Goal: Task Accomplishment & Management: Manage account settings

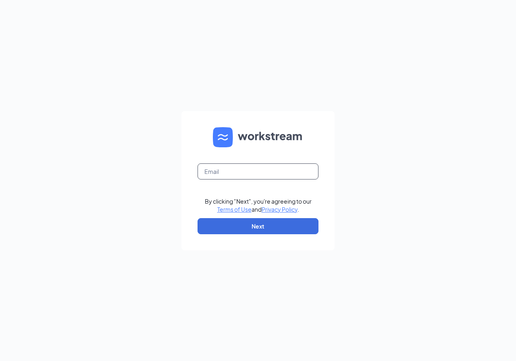
click at [225, 171] on input "text" at bounding box center [257, 172] width 121 height 16
type input "[PERSON_NAME][EMAIL_ADDRESS][PERSON_NAME][DOMAIN_NAME]"
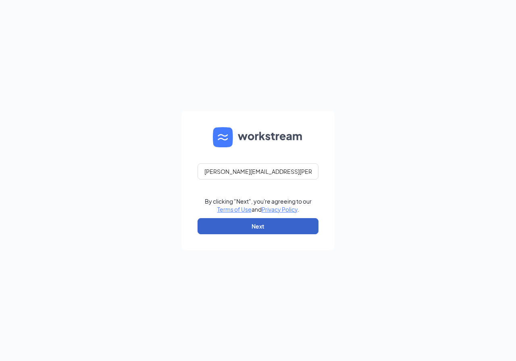
click at [272, 234] on button "Next" at bounding box center [257, 226] width 121 height 16
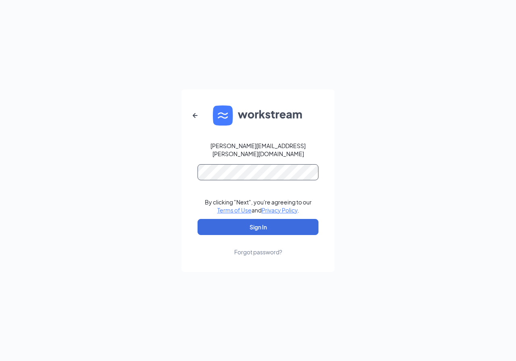
click at [197, 219] on button "Sign In" at bounding box center [257, 227] width 121 height 16
click at [305, 125] on form "nicole.nellums@gsrgroup.us By clicking "Next", you're agreeing to our Terms of …" at bounding box center [257, 180] width 153 height 183
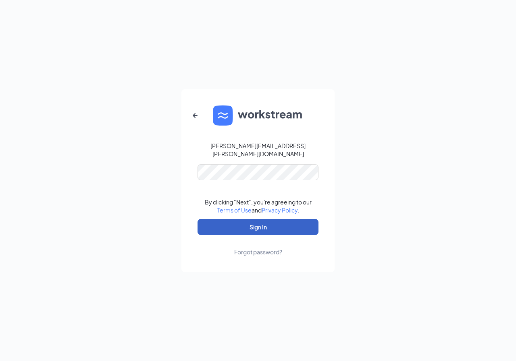
click at [248, 223] on button "Sign In" at bounding box center [257, 227] width 121 height 16
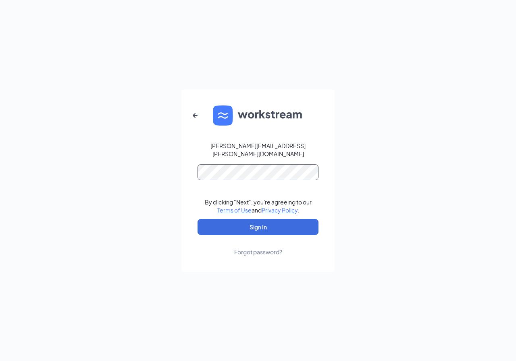
click at [197, 219] on button "Sign In" at bounding box center [257, 227] width 121 height 16
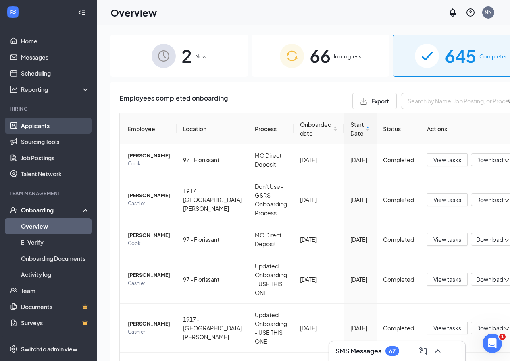
click at [31, 125] on link "Applicants" at bounding box center [55, 126] width 69 height 16
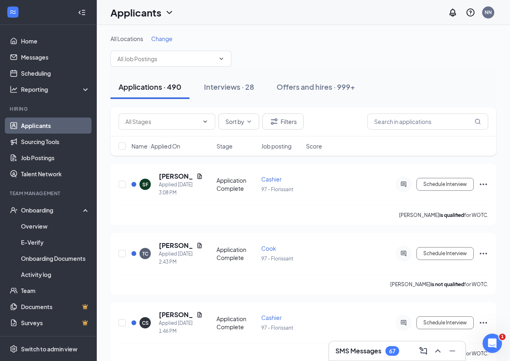
click at [159, 37] on span "Change" at bounding box center [161, 38] width 21 height 7
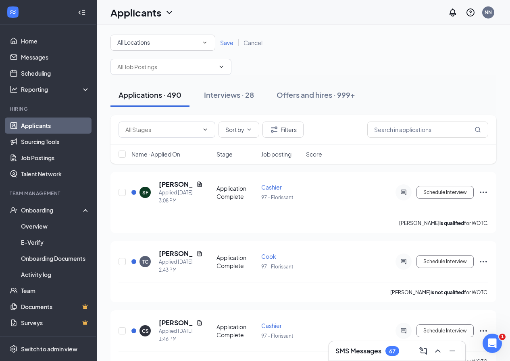
click at [198, 42] on div "All Locations" at bounding box center [162, 43] width 91 height 10
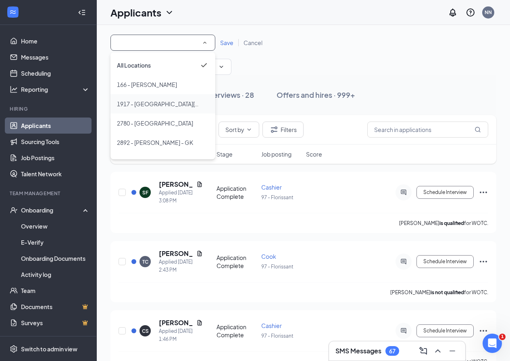
click at [140, 103] on span "1917 - [GEOGRAPHIC_DATA][PERSON_NAME]" at bounding box center [178, 103] width 122 height 7
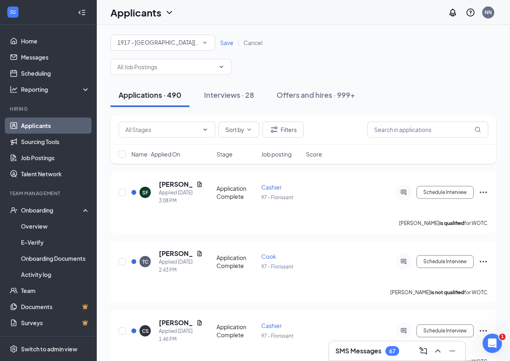
click at [224, 45] on span "Save" at bounding box center [226, 42] width 13 height 7
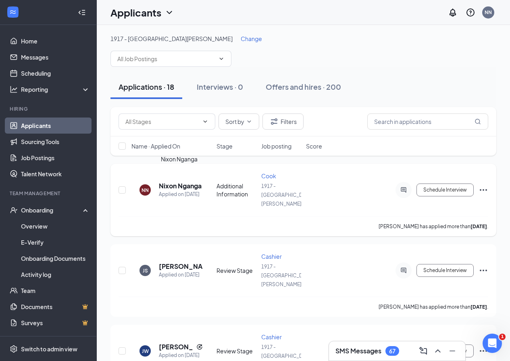
click at [190, 182] on h5 "Nixon Nganga" at bounding box center [180, 186] width 43 height 9
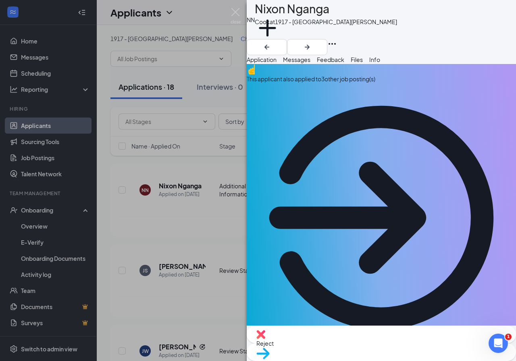
click at [205, 156] on div "[PERSON_NAME] [PERSON_NAME] at 1917 - St. [PERSON_NAME] Add a tag Application M…" at bounding box center [258, 180] width 516 height 361
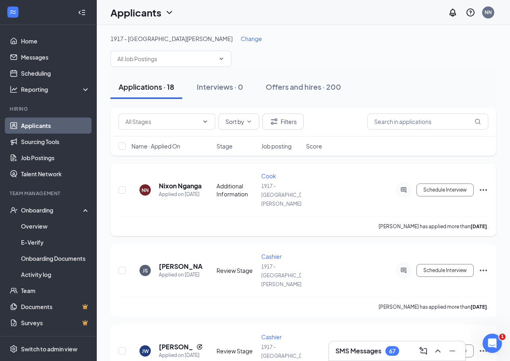
click at [397, 182] on div at bounding box center [403, 190] width 16 height 16
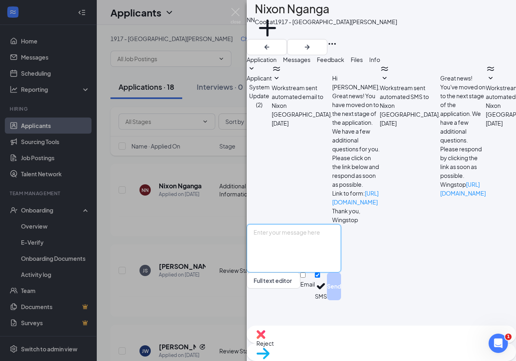
click at [330, 273] on textarea at bounding box center [294, 248] width 94 height 48
type textarea "good afternoon. are you still instead in working for wingstop?"
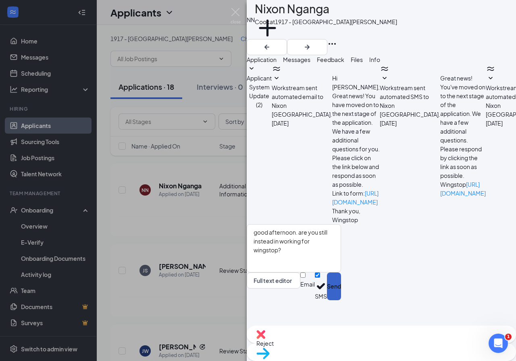
click at [341, 301] on button "Send" at bounding box center [334, 287] width 14 height 28
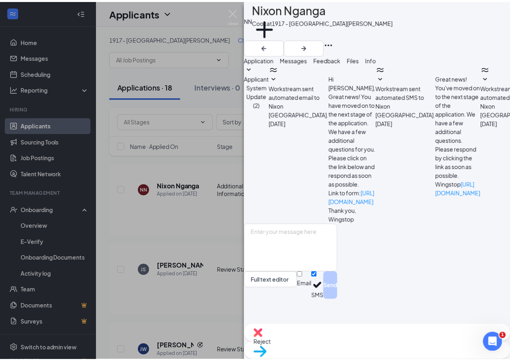
scroll to position [144, 0]
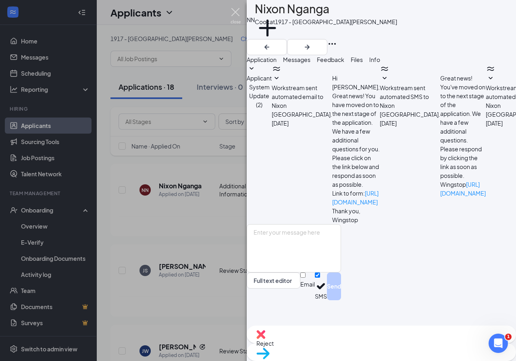
click at [234, 10] on img at bounding box center [236, 16] width 10 height 16
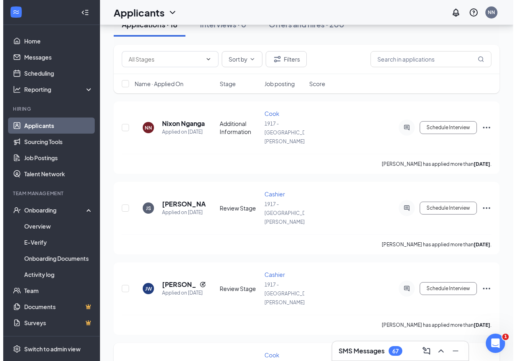
scroll to position [81, 0]
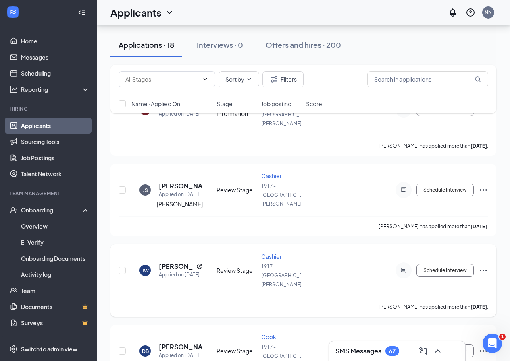
click at [164, 262] on h5 "[PERSON_NAME]" at bounding box center [176, 266] width 34 height 9
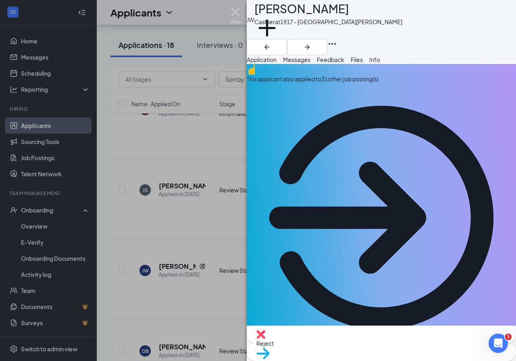
click at [232, 13] on img at bounding box center [236, 16] width 10 height 16
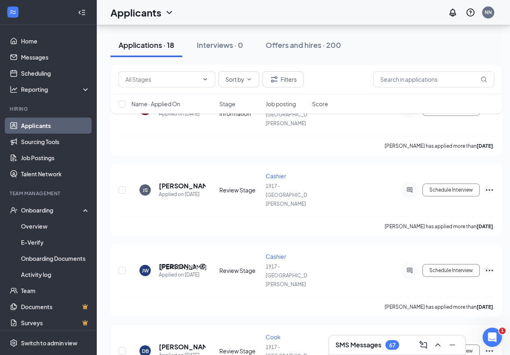
click at [169, 343] on h5 "[PERSON_NAME]" at bounding box center [182, 347] width 47 height 9
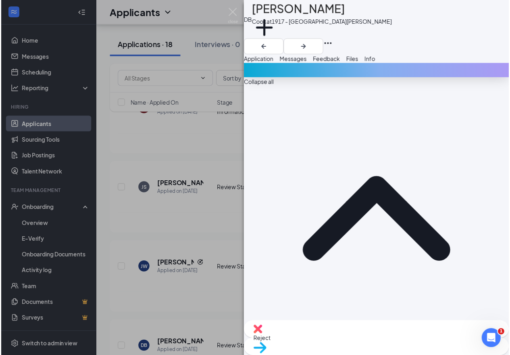
scroll to position [282, 0]
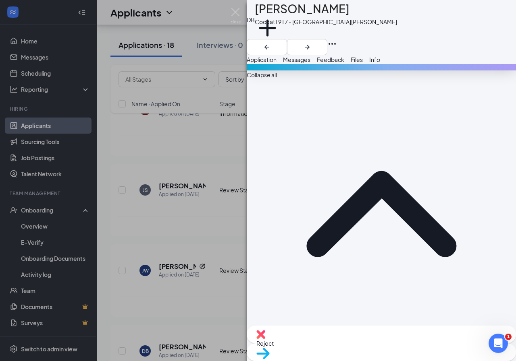
click at [226, 8] on div "DB [PERSON_NAME] Cook at 1917 - St. [PERSON_NAME] Add a tag Application Message…" at bounding box center [258, 180] width 516 height 361
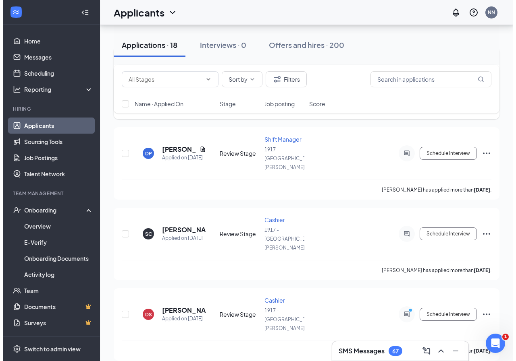
scroll to position [443, 0]
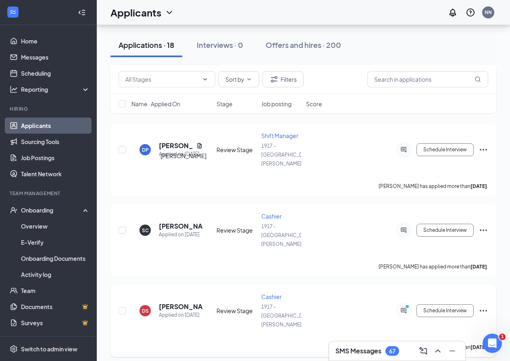
click at [183, 303] on h5 "[PERSON_NAME]" at bounding box center [181, 307] width 44 height 9
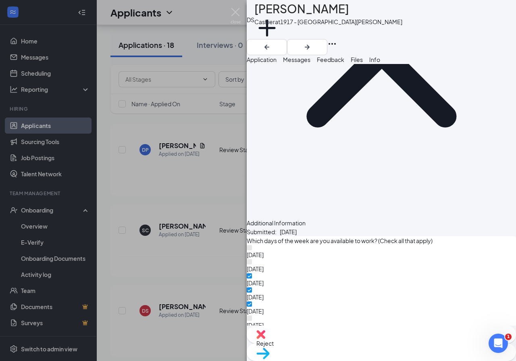
scroll to position [602, 0]
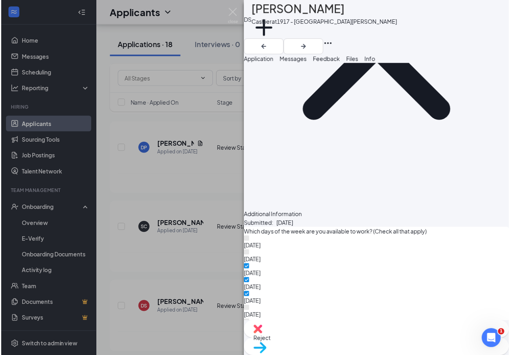
scroll to position [600, 0]
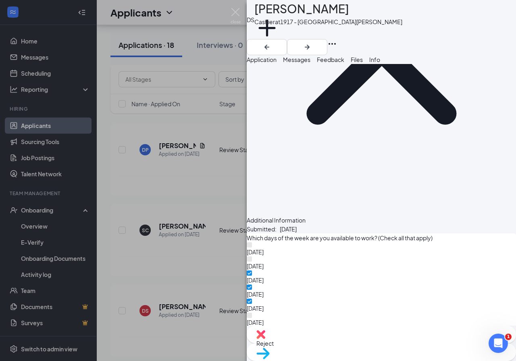
click at [211, 136] on div "DS [PERSON_NAME] at 1917 - St. [PERSON_NAME] Add a tag Application Messages Fee…" at bounding box center [258, 180] width 516 height 361
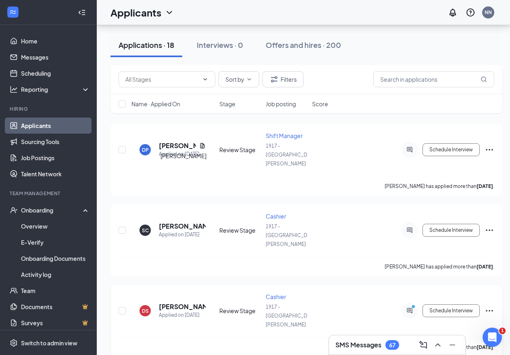
click at [176, 303] on h5 "[PERSON_NAME]" at bounding box center [182, 307] width 47 height 9
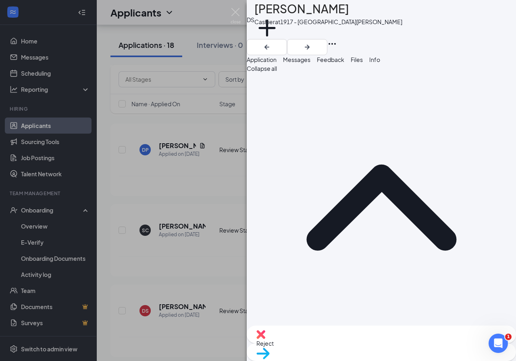
click at [424, 360] on span "Move to stage" at bounding box center [381, 364] width 250 height 9
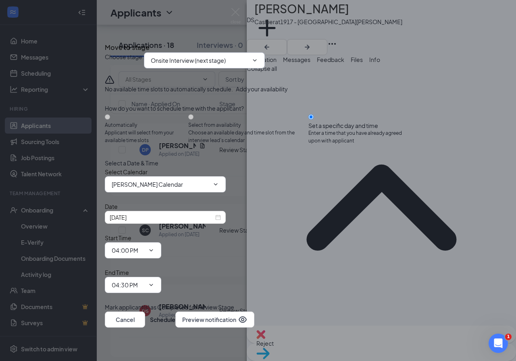
click at [176, 65] on input "Onsite Interview (next stage)" at bounding box center [200, 60] width 98 height 9
click at [194, 165] on div "Hiring Complete" at bounding box center [179, 160] width 44 height 9
type input "Hiring Complete"
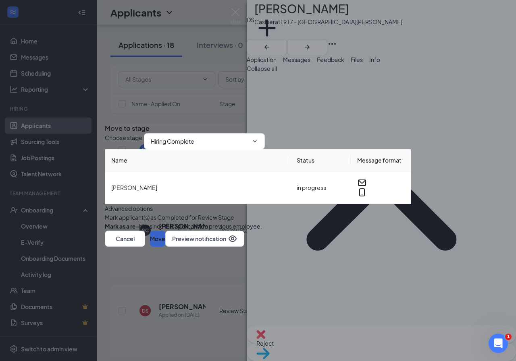
click at [165, 247] on button "Move" at bounding box center [157, 239] width 15 height 16
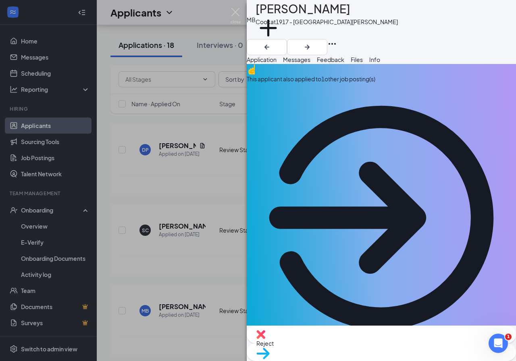
click at [52, 197] on div "MB [PERSON_NAME] at 1917 - St. [PERSON_NAME] Add a tag Application Messages Fee…" at bounding box center [258, 180] width 516 height 361
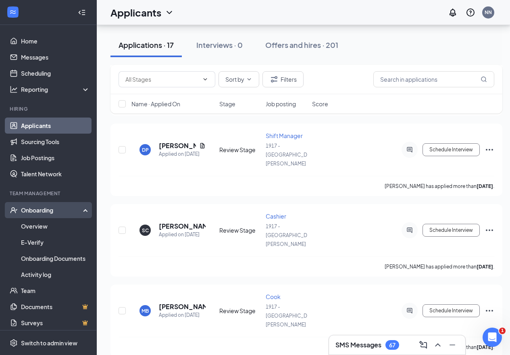
click at [33, 212] on div "Onboarding" at bounding box center [52, 210] width 62 height 8
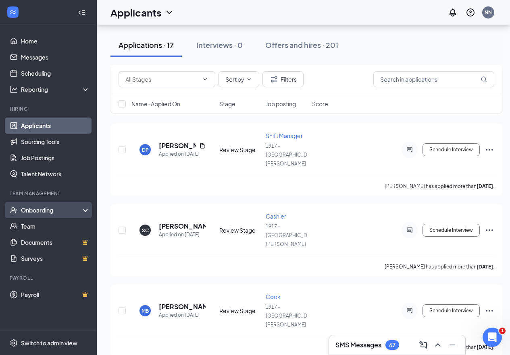
click at [38, 212] on div "Onboarding" at bounding box center [52, 210] width 62 height 8
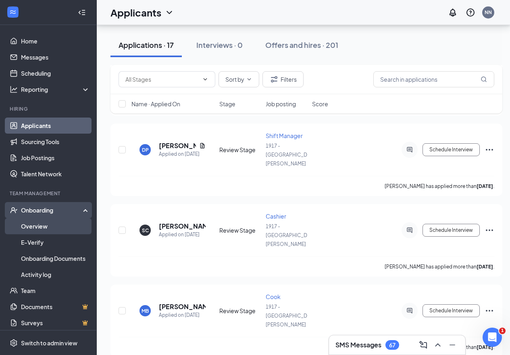
click at [35, 225] on link "Overview" at bounding box center [55, 226] width 69 height 16
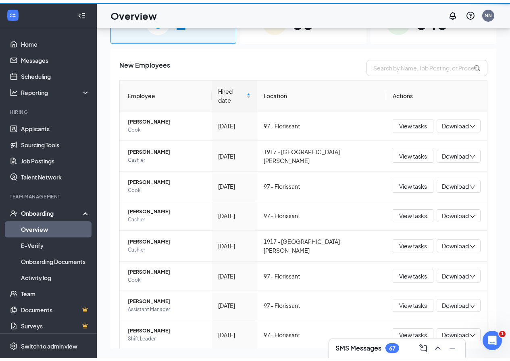
scroll to position [36, 0]
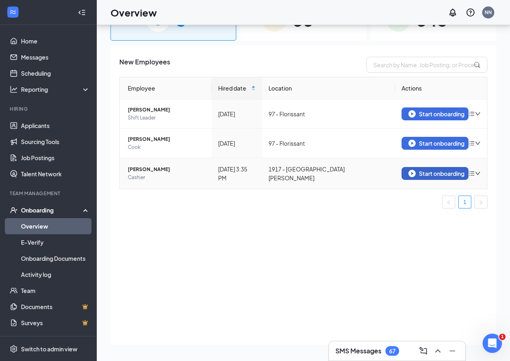
click at [422, 174] on div "Start onboarding" at bounding box center [434, 173] width 53 height 7
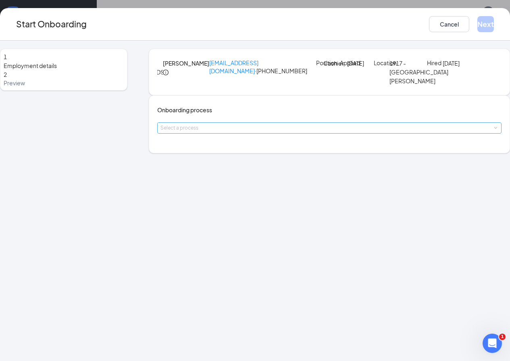
click at [181, 132] on div "Select a process" at bounding box center [327, 128] width 334 height 8
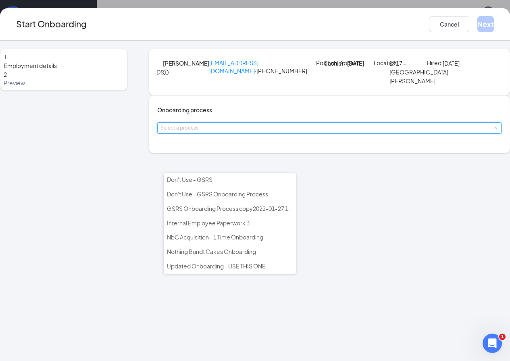
scroll to position [0, 0]
click at [240, 265] on span "Updated Onboarding - USE THIS ONE" at bounding box center [216, 266] width 99 height 7
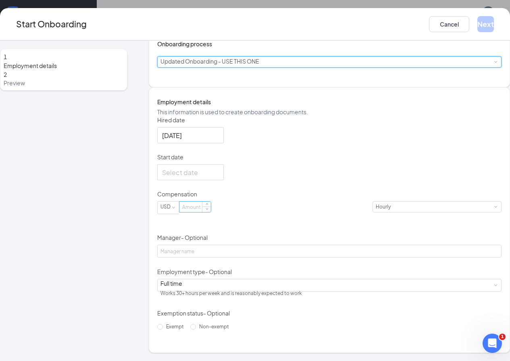
scroll to position [81, 0]
click at [224, 181] on div at bounding box center [190, 172] width 66 height 16
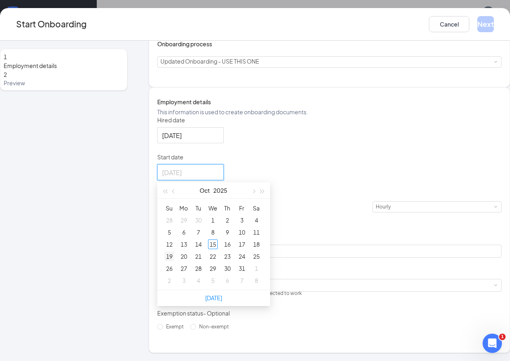
type input "[DATE]"
click at [174, 262] on div "19" at bounding box center [169, 257] width 10 height 10
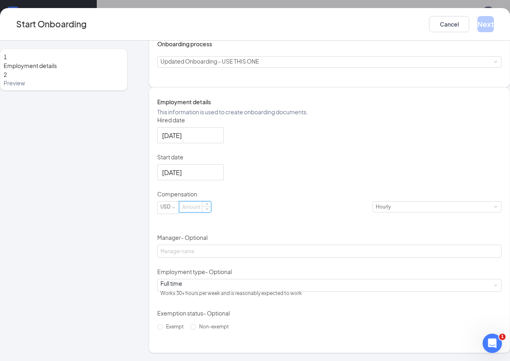
click at [202, 212] on input at bounding box center [194, 207] width 31 height 10
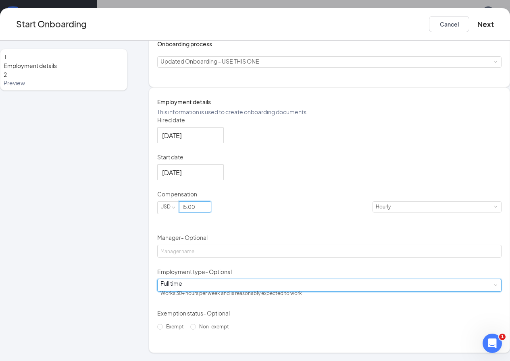
type input "15"
click at [219, 292] on div "Full time Works 30+ hours per week and is reasonably expected to work" at bounding box center [329, 286] width 338 height 12
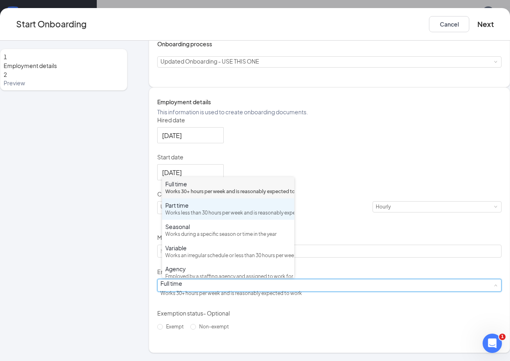
click at [178, 217] on div "Part time Works less than 30 hours per week and is reasonably expected to work" at bounding box center [228, 210] width 126 height 16
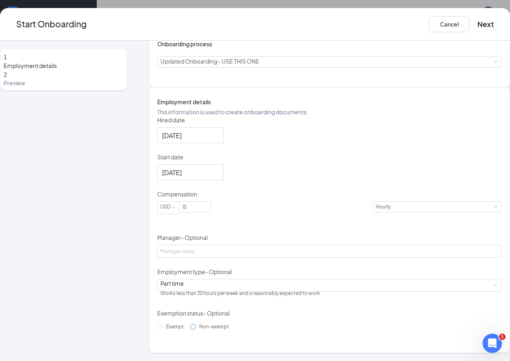
click at [196, 330] on span "Non-exempt" at bounding box center [214, 327] width 36 height 6
click at [190, 330] on input "Non-exempt" at bounding box center [193, 327] width 6 height 6
radio input "true"
click at [477, 19] on button "Next" at bounding box center [485, 24] width 17 height 16
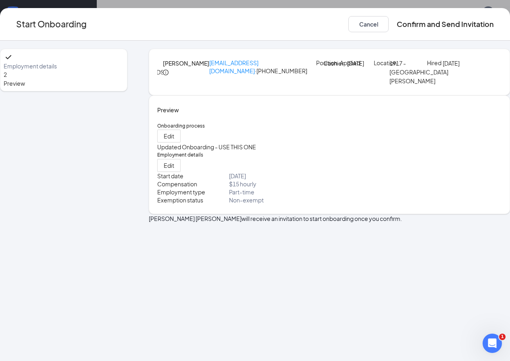
scroll to position [0, 0]
click at [451, 24] on button "Confirm and Send Invitation" at bounding box center [445, 24] width 97 height 16
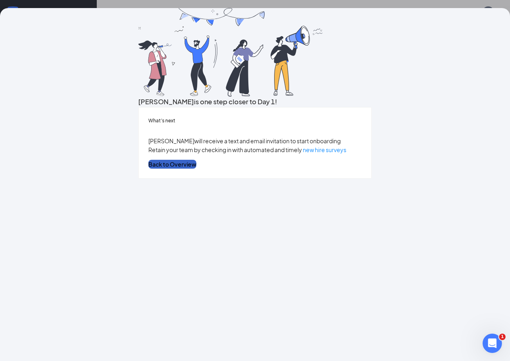
click at [196, 169] on button "Back to Overview" at bounding box center [172, 164] width 48 height 9
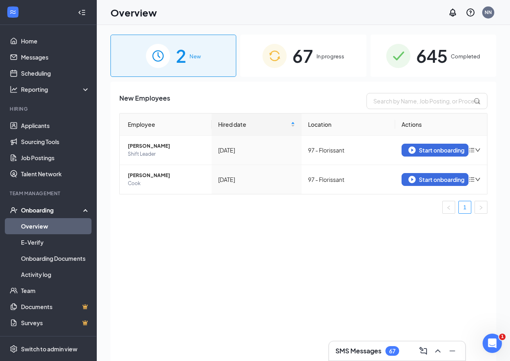
click at [312, 54] on span "67" at bounding box center [302, 56] width 21 height 28
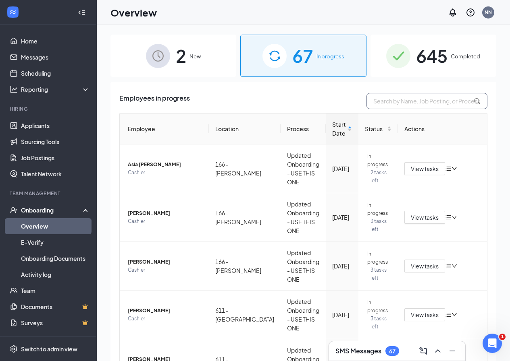
click at [400, 104] on input "text" at bounding box center [426, 101] width 121 height 16
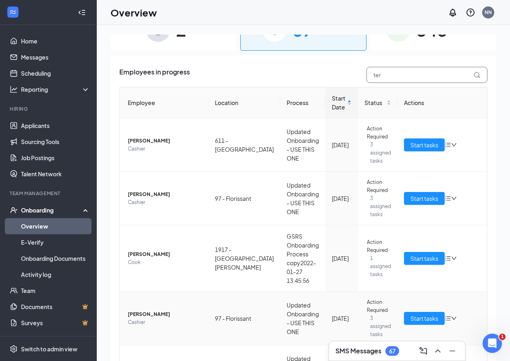
scroll to position [40, 0]
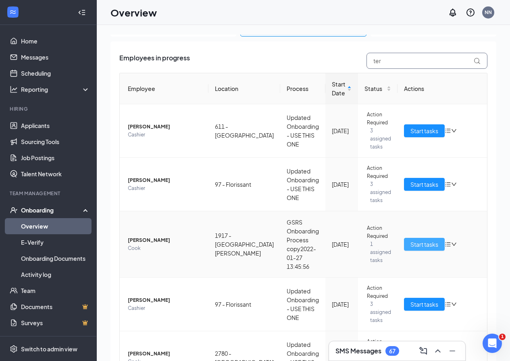
type input "ter"
click at [410, 241] on span "Start tasks" at bounding box center [424, 244] width 28 height 9
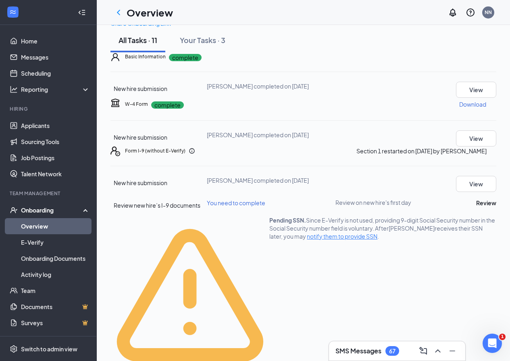
scroll to position [161, 0]
click at [476, 199] on button "Review" at bounding box center [486, 203] width 20 height 9
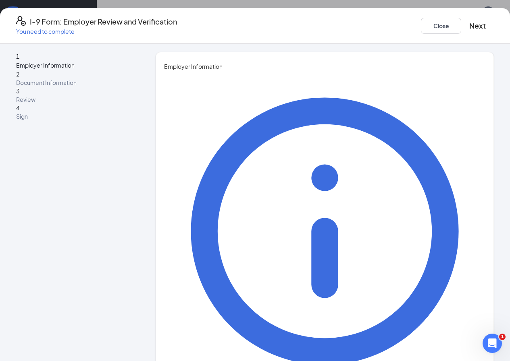
click at [421, 19] on button "Close" at bounding box center [441, 26] width 40 height 16
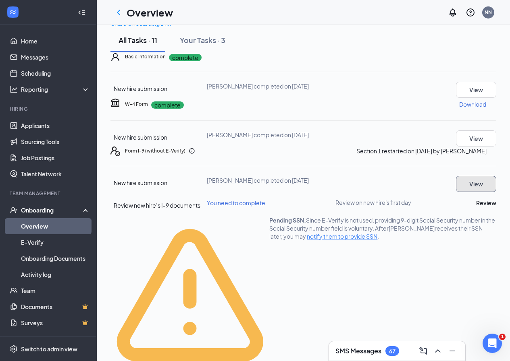
click at [462, 176] on button "View" at bounding box center [476, 184] width 40 height 16
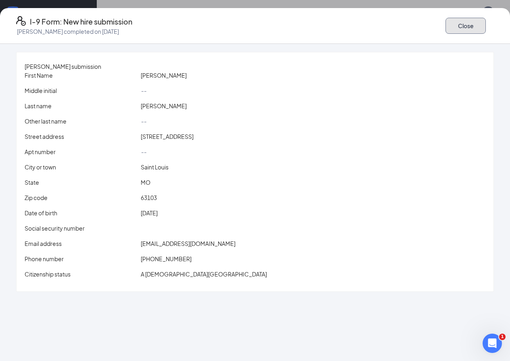
click at [461, 25] on button "Close" at bounding box center [465, 26] width 40 height 16
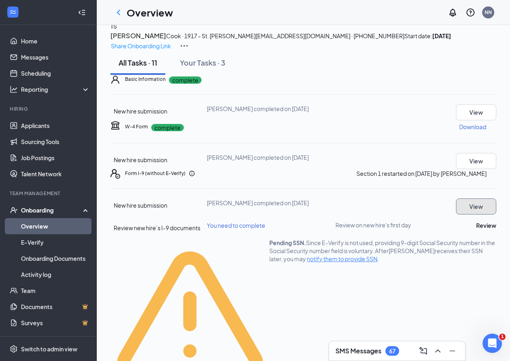
scroll to position [0, 0]
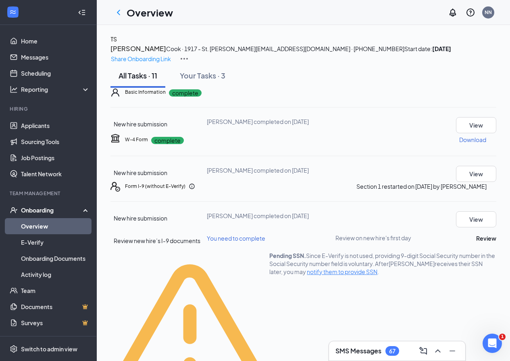
click at [189, 54] on img at bounding box center [184, 59] width 10 height 10
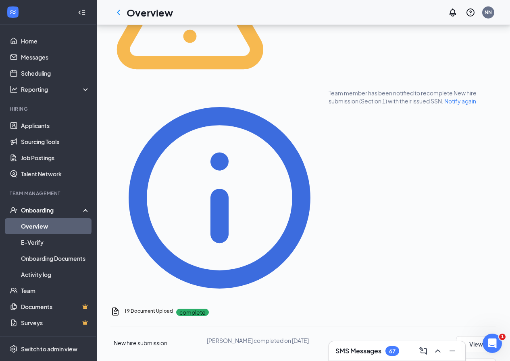
scroll to position [282, 0]
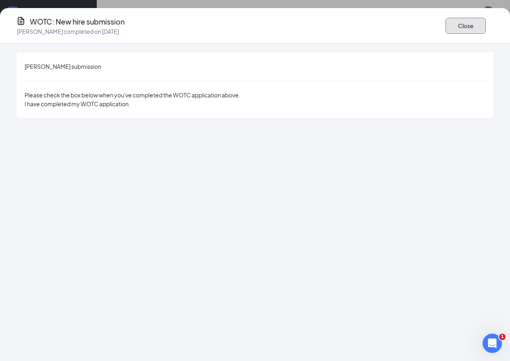
click at [463, 25] on button "Close" at bounding box center [465, 26] width 40 height 16
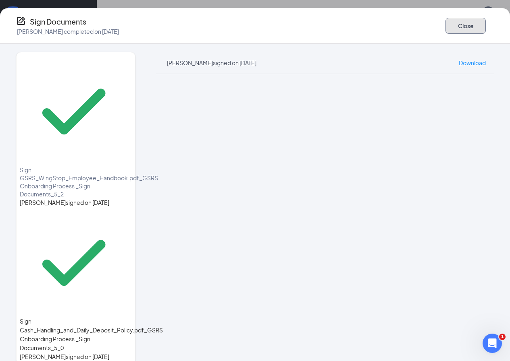
click at [453, 23] on button "Close" at bounding box center [465, 26] width 40 height 16
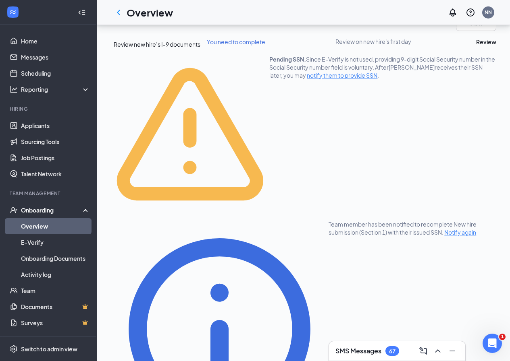
scroll to position [209, 0]
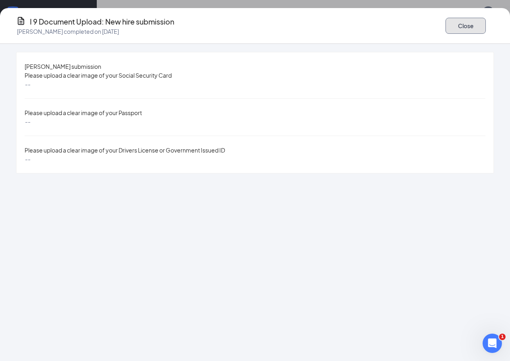
click at [467, 20] on button "Close" at bounding box center [465, 26] width 40 height 16
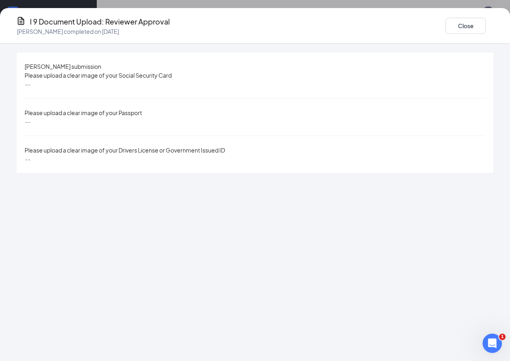
click at [59, 87] on div "--" at bounding box center [255, 84] width 461 height 9
click at [30, 89] on div "--" at bounding box center [28, 84] width 6 height 9
click at [494, 27] on div "I 9 Document Upload: Reviewer Approval [PERSON_NAME] completed on [DATE] Close" at bounding box center [255, 25] width 510 height 19
click at [494, 26] on icon "Ellipses" at bounding box center [494, 26] width 0 height 0
click at [478, 99] on div "[PERSON_NAME] submission Please upload a clear image of your Social Security Ca…" at bounding box center [255, 113] width 510 height 122
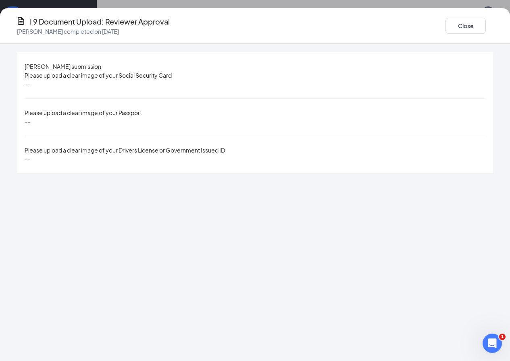
click at [83, 147] on span "Please upload a clear image of your Drivers License or Government Issued ID" at bounding box center [125, 150] width 200 height 7
click at [445, 30] on button "Close" at bounding box center [465, 26] width 40 height 16
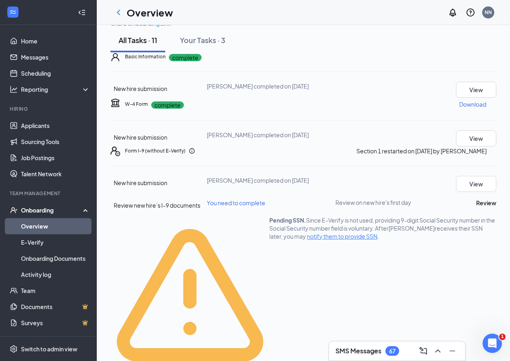
scroll to position [161, 0]
click at [457, 297] on span "Restart" at bounding box center [460, 298] width 19 height 8
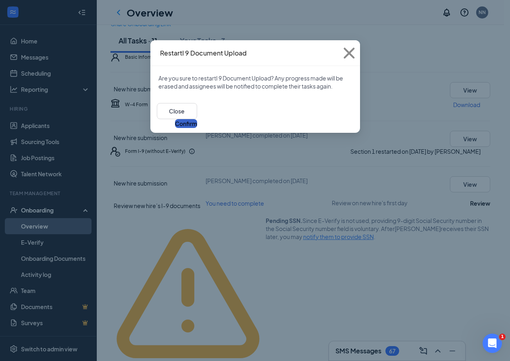
click at [197, 119] on button "Confirm" at bounding box center [186, 123] width 22 height 9
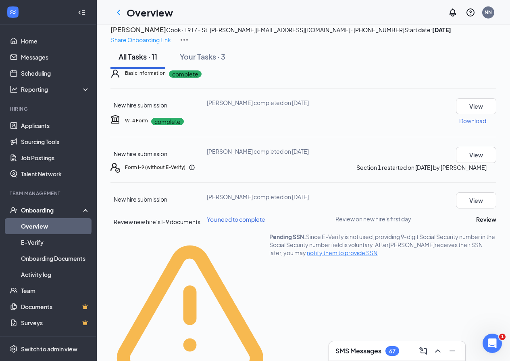
scroll to position [0, 0]
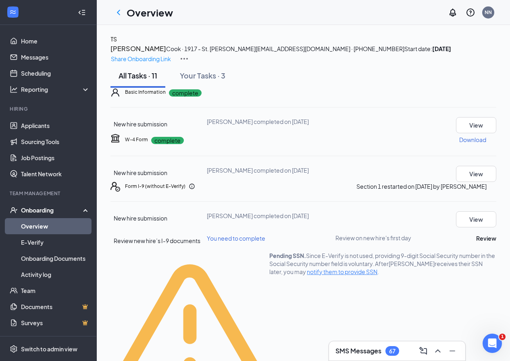
click at [496, 92] on icon "Ellipses" at bounding box center [496, 92] width 0 height 0
click at [116, 8] on icon "ChevronLeft" at bounding box center [119, 13] width 10 height 10
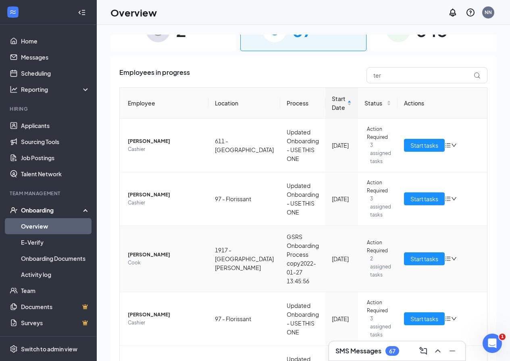
scroll to position [40, 0]
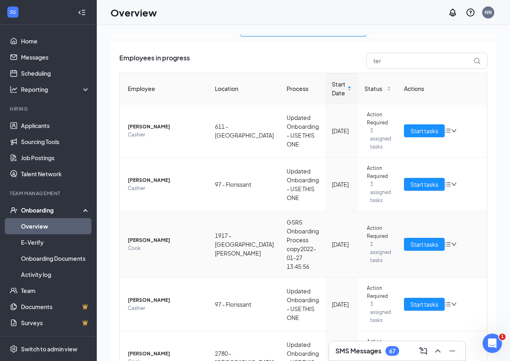
click at [451, 242] on icon "down" at bounding box center [454, 245] width 6 height 6
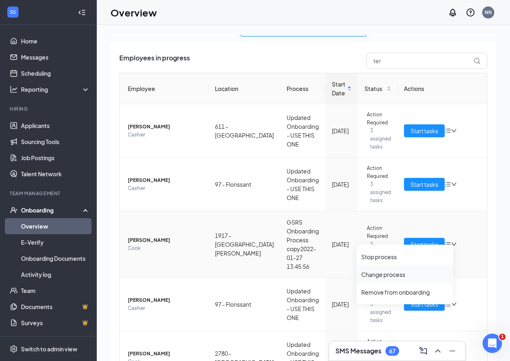
click at [400, 278] on div "Change process" at bounding box center [404, 275] width 87 height 8
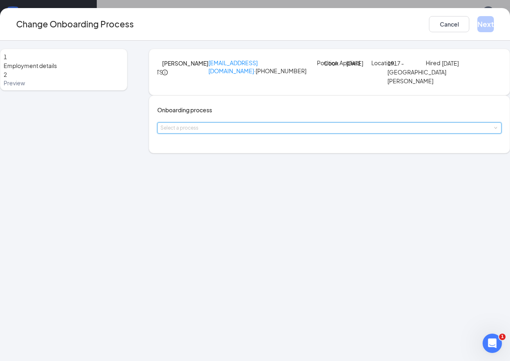
click at [228, 133] on div "Select a process" at bounding box center [329, 128] width 338 height 10
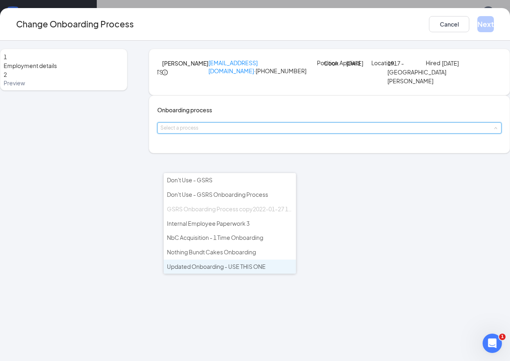
click at [237, 265] on span "Updated Onboarding - USE THIS ONE" at bounding box center [216, 266] width 99 height 7
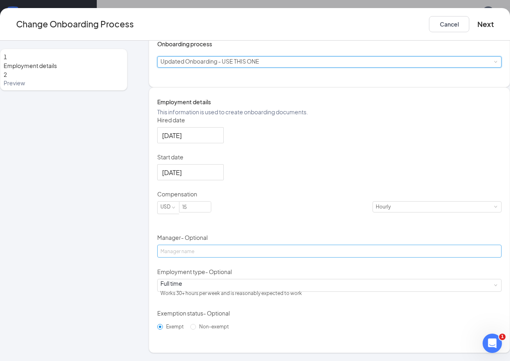
scroll to position [111, 0]
click at [477, 20] on button "Next" at bounding box center [485, 24] width 17 height 16
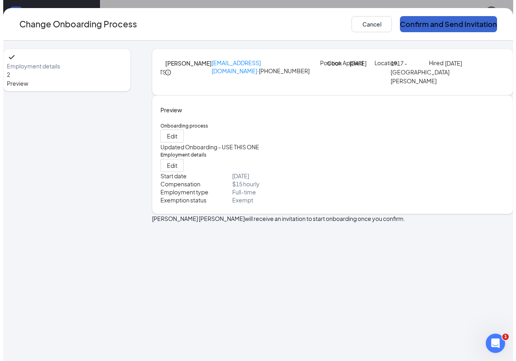
scroll to position [0, 0]
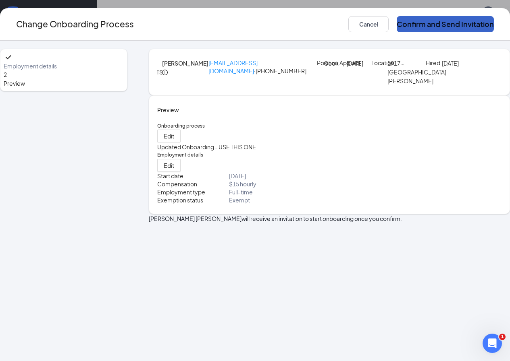
click at [475, 24] on button "Confirm and Send Invitation" at bounding box center [445, 24] width 97 height 16
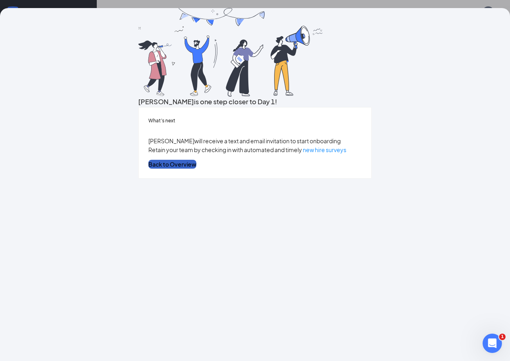
click at [196, 169] on button "Back to Overview" at bounding box center [172, 164] width 48 height 9
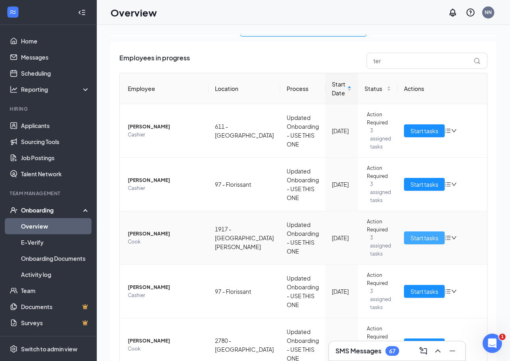
click at [426, 240] on span "Start tasks" at bounding box center [424, 238] width 28 height 9
